Goal: Check status: Check status

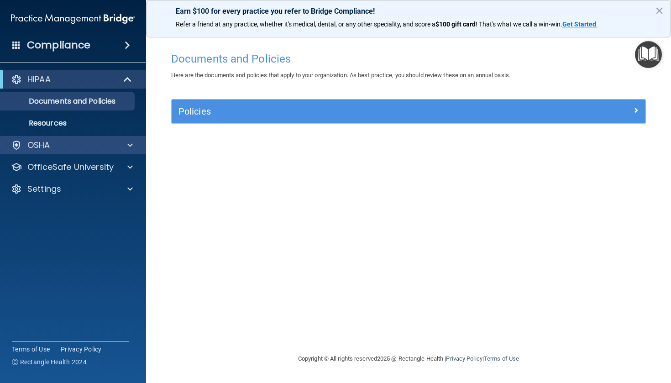
click at [85, 147] on div "OSHA" at bounding box center [60, 145] width 113 height 11
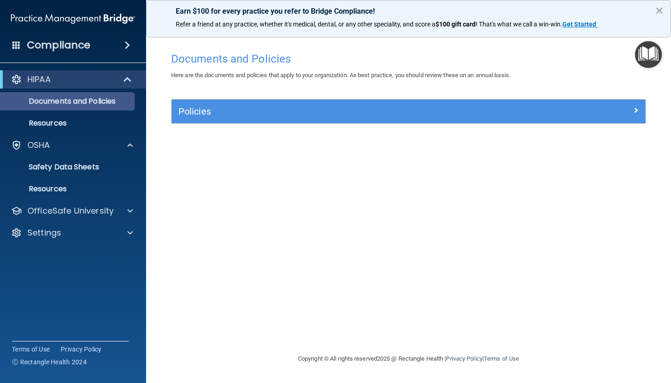
click at [89, 105] on p "Documents and Policies" at bounding box center [68, 101] width 125 height 9
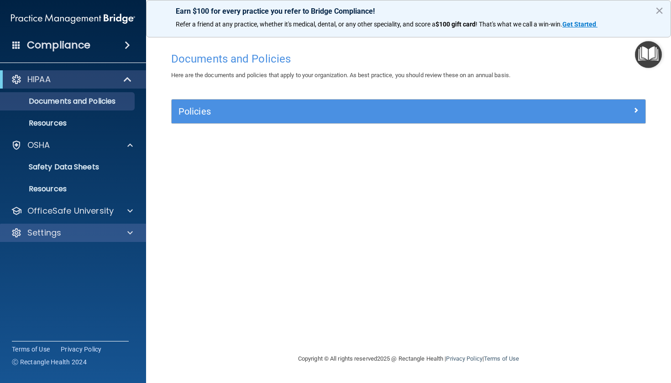
click at [64, 237] on div "Settings" at bounding box center [60, 232] width 113 height 11
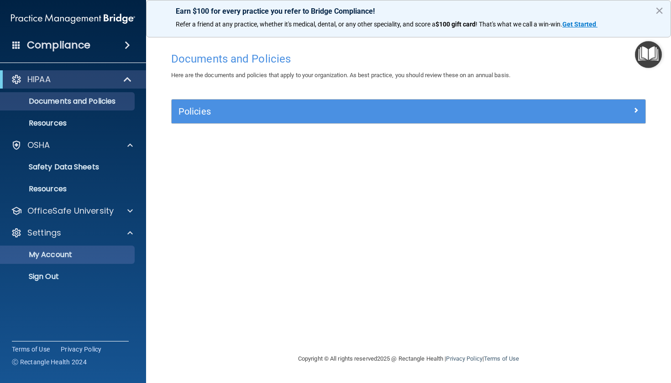
click at [64, 248] on link "My Account" at bounding box center [63, 255] width 144 height 18
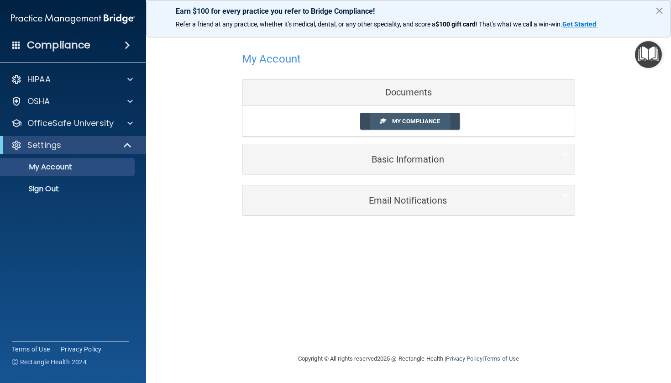
click at [420, 124] on link "My Compliance" at bounding box center [410, 121] width 100 height 17
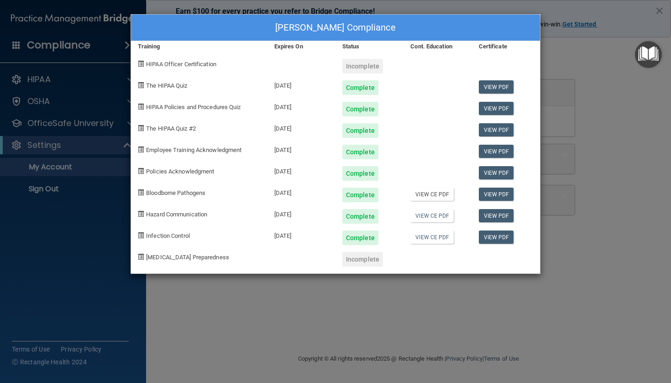
click at [437, 194] on link "View CE PDF" at bounding box center [431, 194] width 43 height 13
click at [446, 216] on link "View CE PDF" at bounding box center [431, 215] width 43 height 13
click at [428, 238] on link "View CE PDF" at bounding box center [431, 237] width 43 height 13
click at [196, 64] on span "HIPAA Officer Certification" at bounding box center [181, 64] width 70 height 7
click at [506, 84] on link "View PDF" at bounding box center [496, 86] width 35 height 13
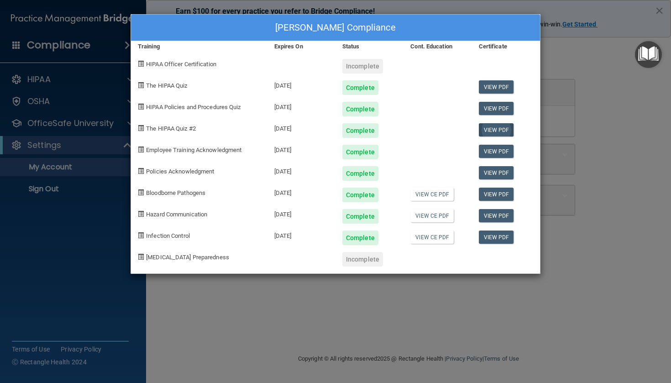
click at [501, 129] on link "View PDF" at bounding box center [496, 129] width 35 height 13
click at [573, 268] on div "[PERSON_NAME] Compliance Training Expires On Status Cont. Education Certificate…" at bounding box center [335, 191] width 671 height 383
